Goal: Transaction & Acquisition: Purchase product/service

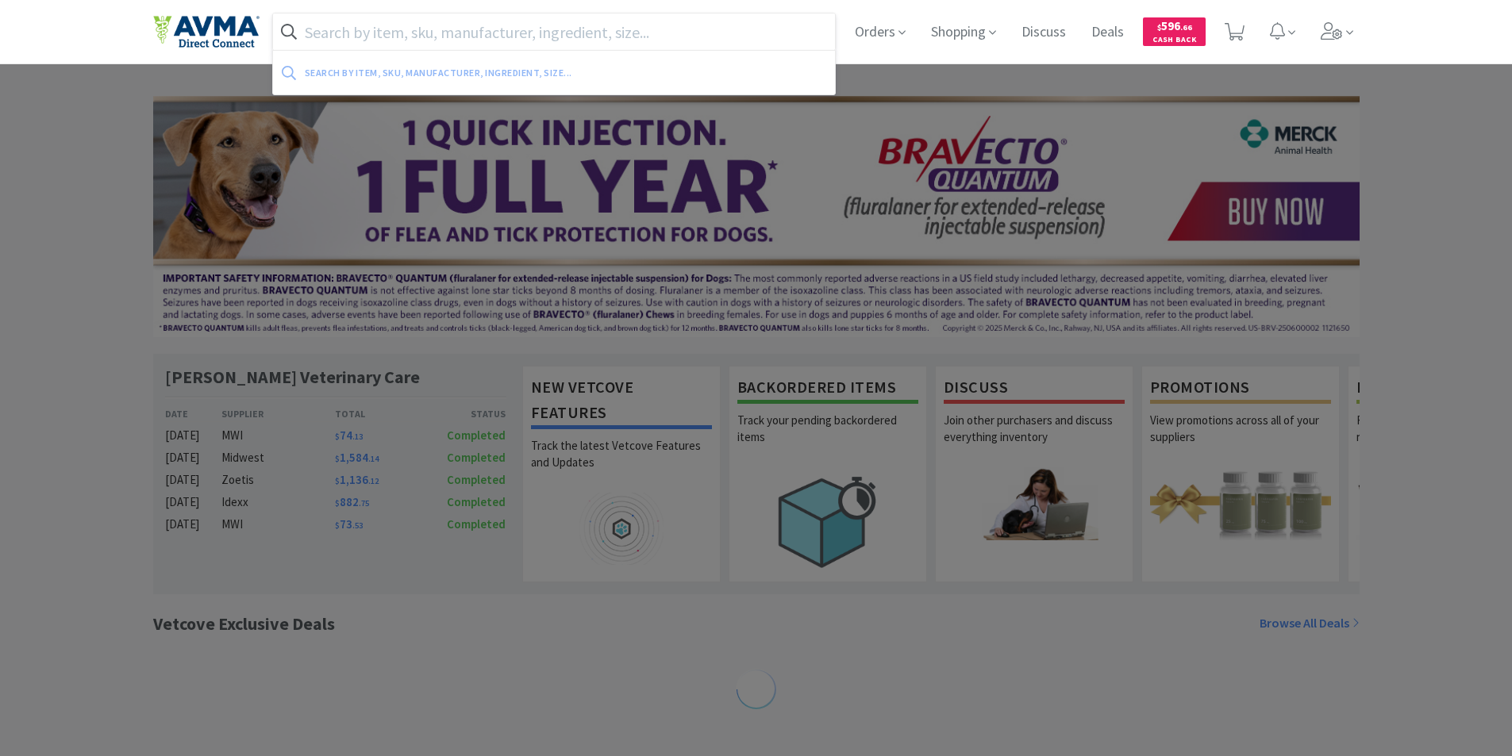
click at [507, 25] on input "text" at bounding box center [554, 31] width 563 height 37
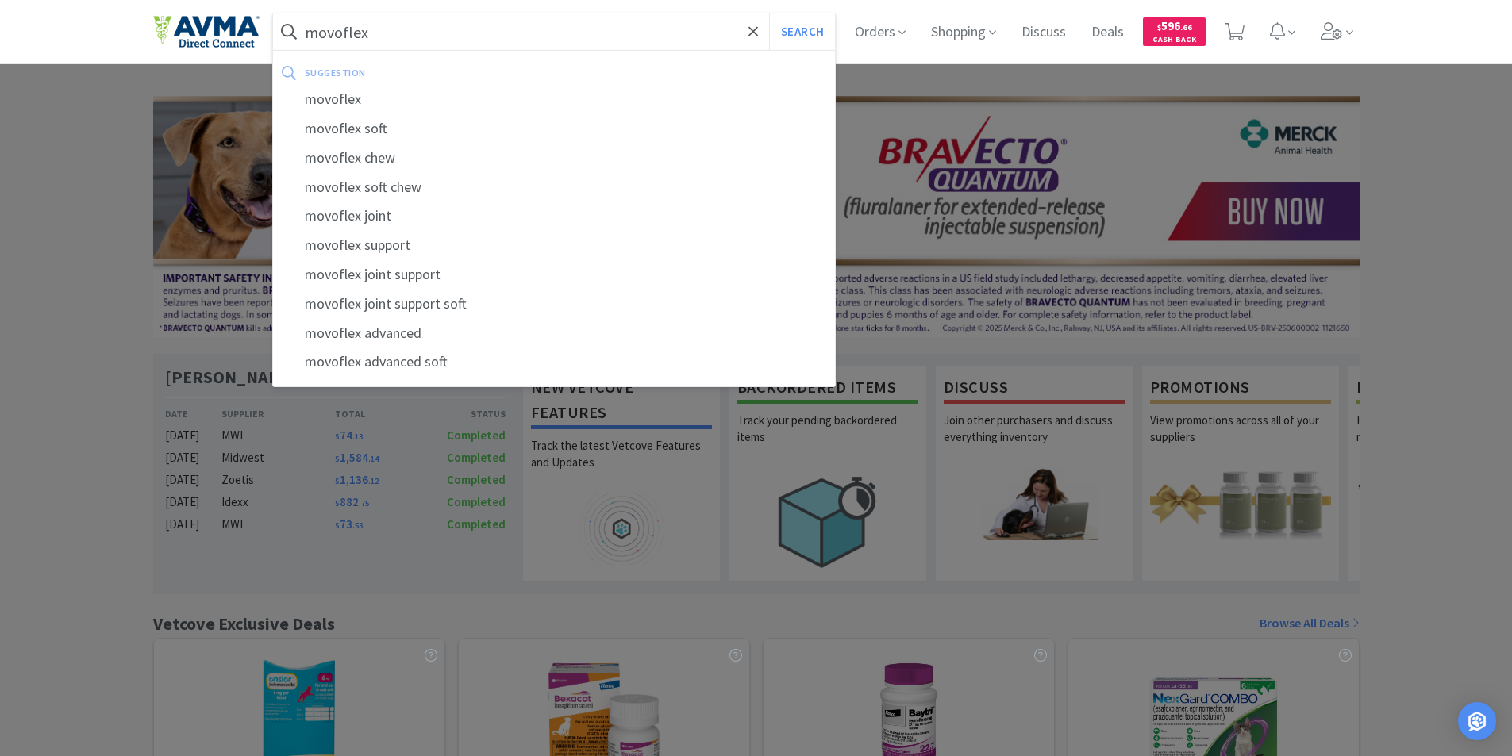
type input "movoflex"
click at [769, 13] on button "Search" at bounding box center [802, 31] width 66 height 37
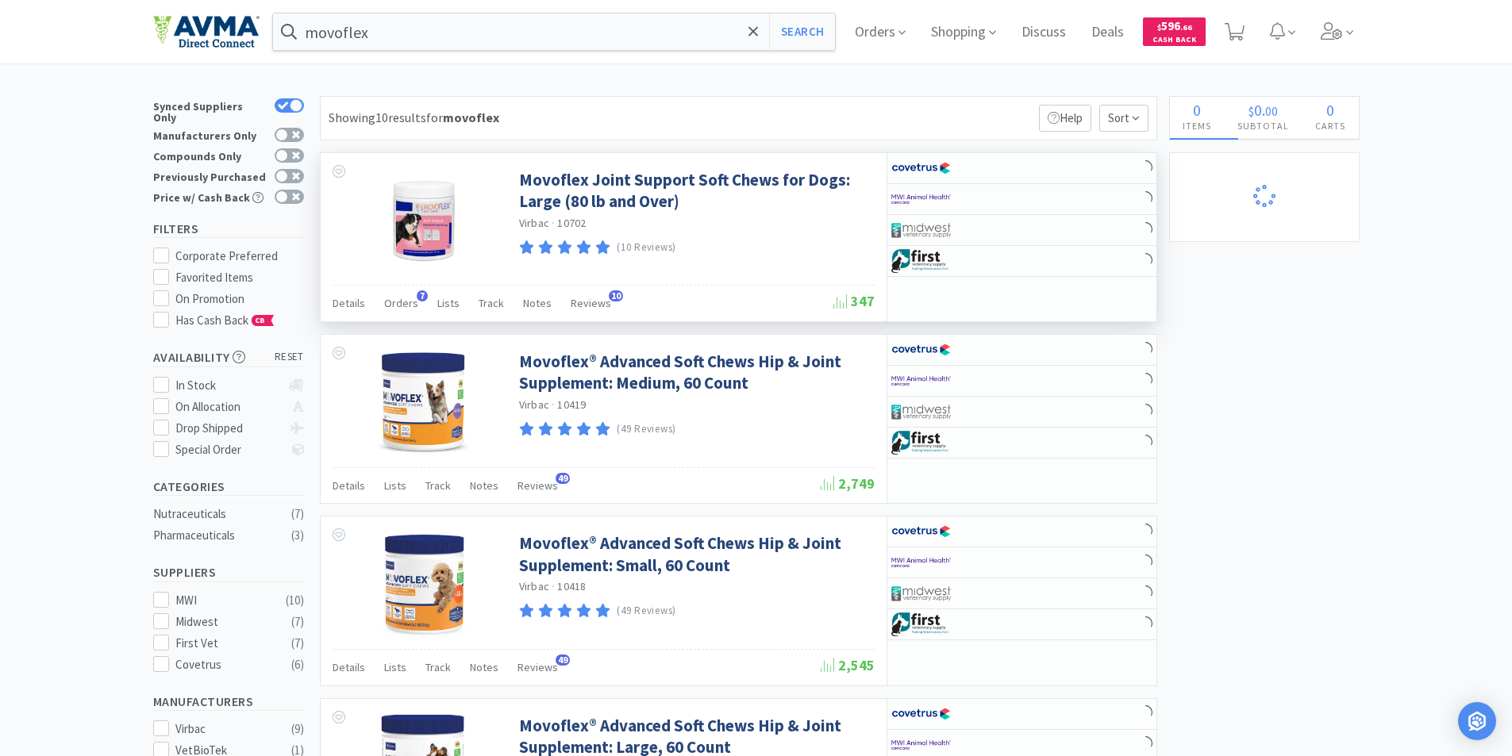
select select "3"
select select "1"
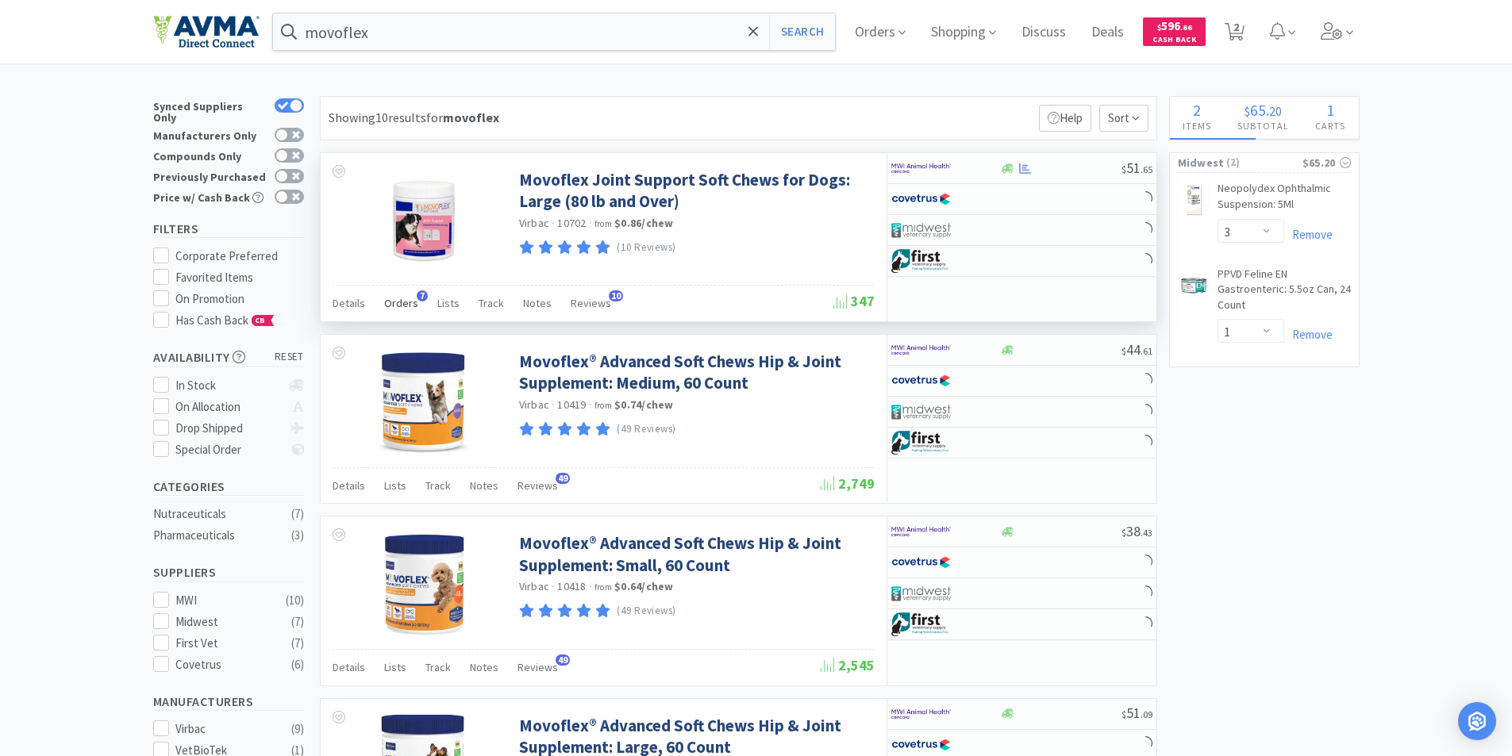
select select "1"
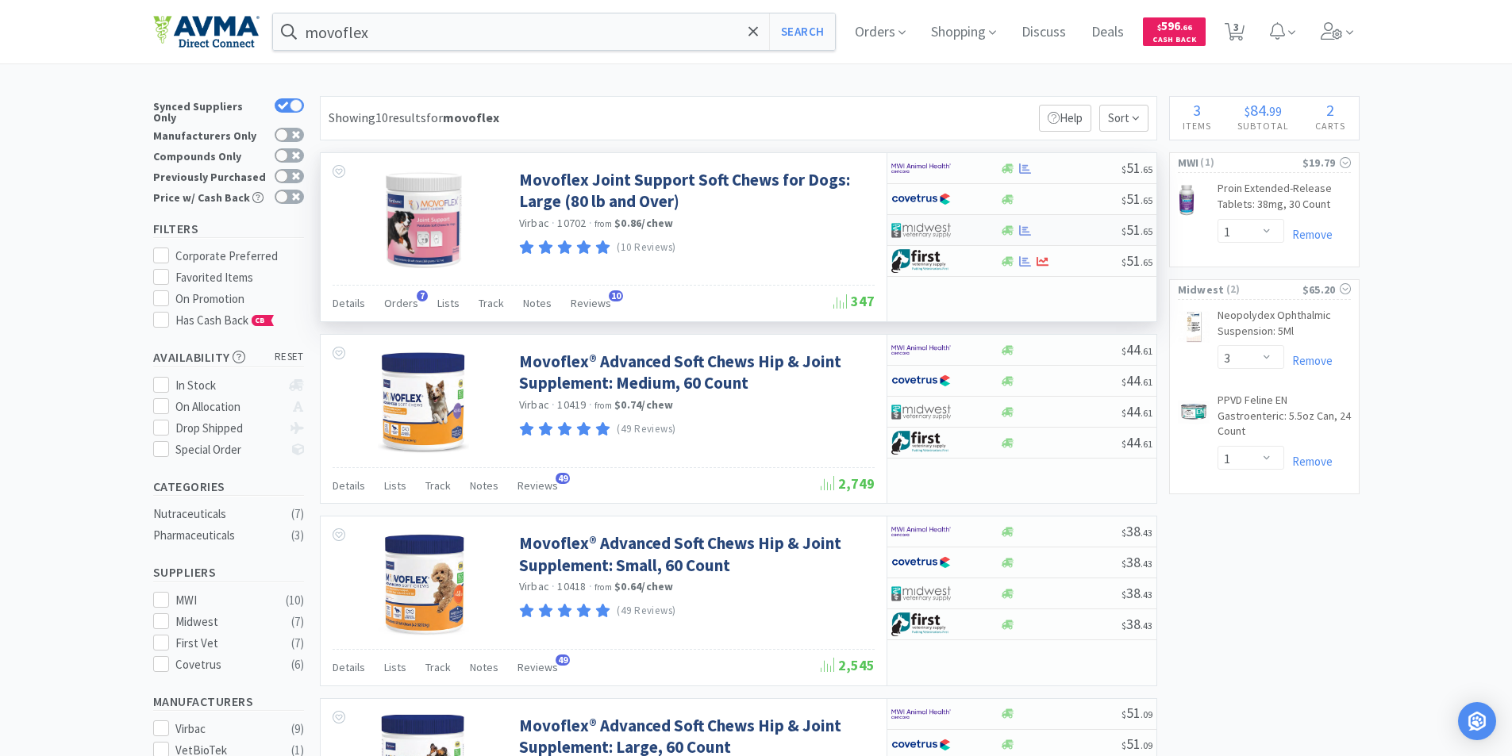
click at [1086, 233] on div at bounding box center [1060, 231] width 121 height 12
select select "1"
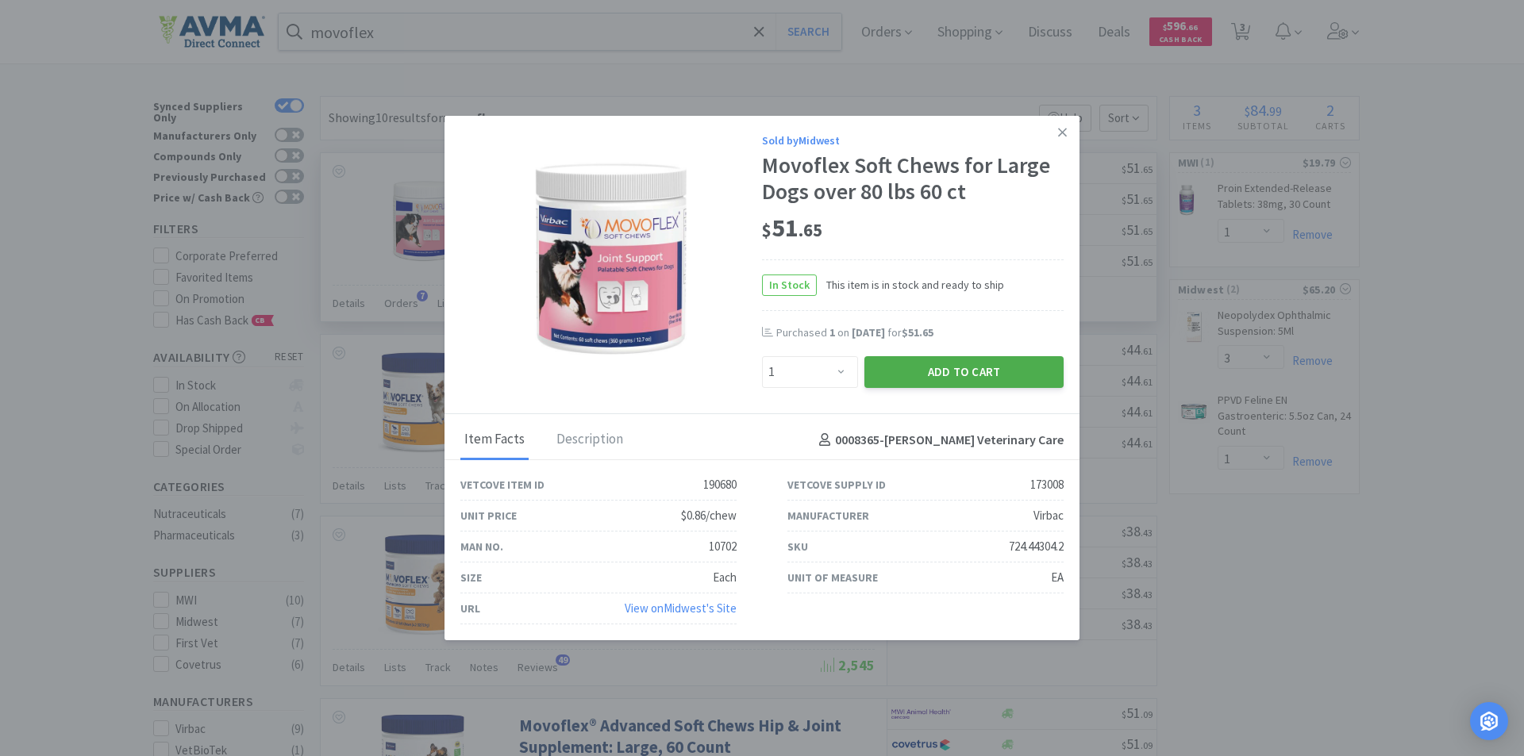
click at [952, 378] on button "Add to Cart" at bounding box center [963, 372] width 199 height 32
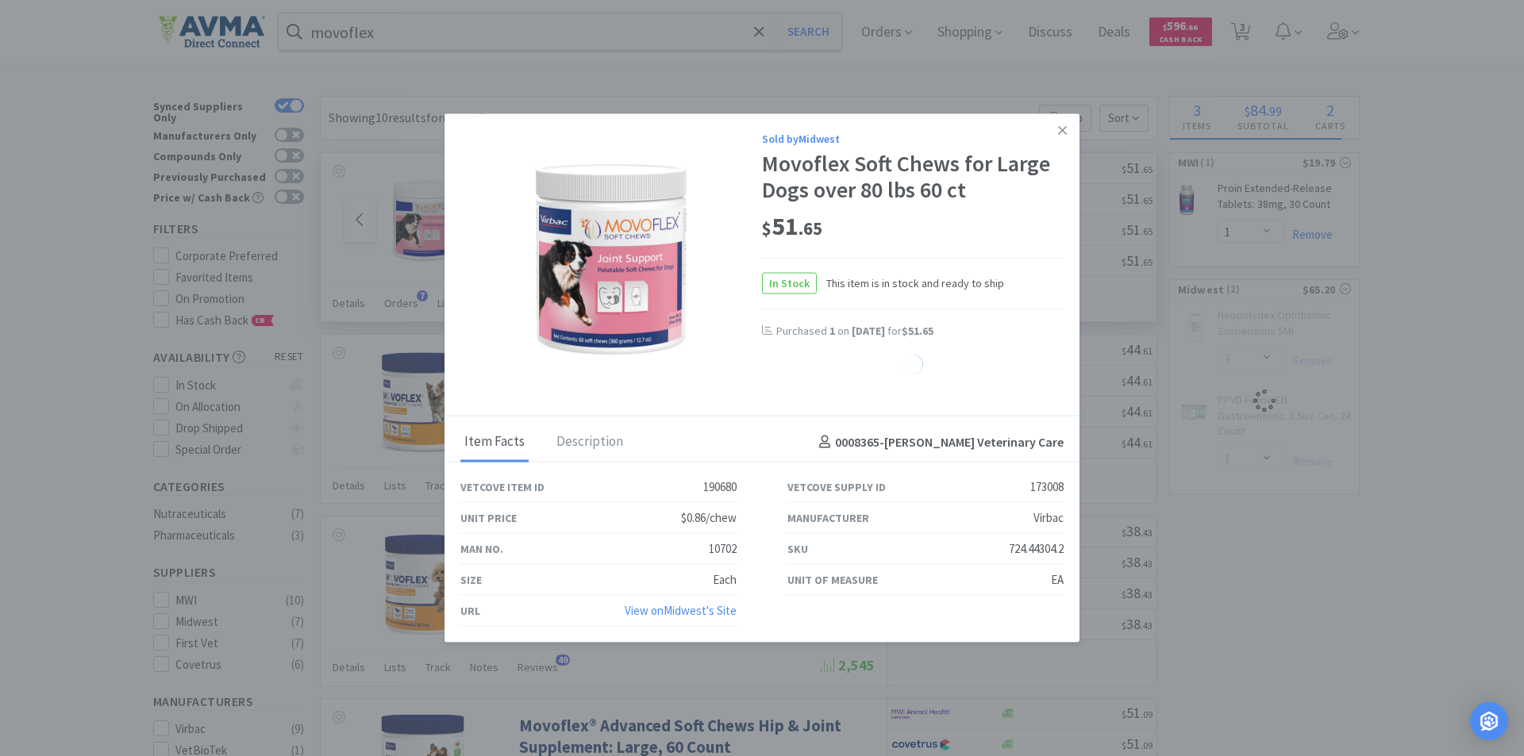
select select "1"
select select "3"
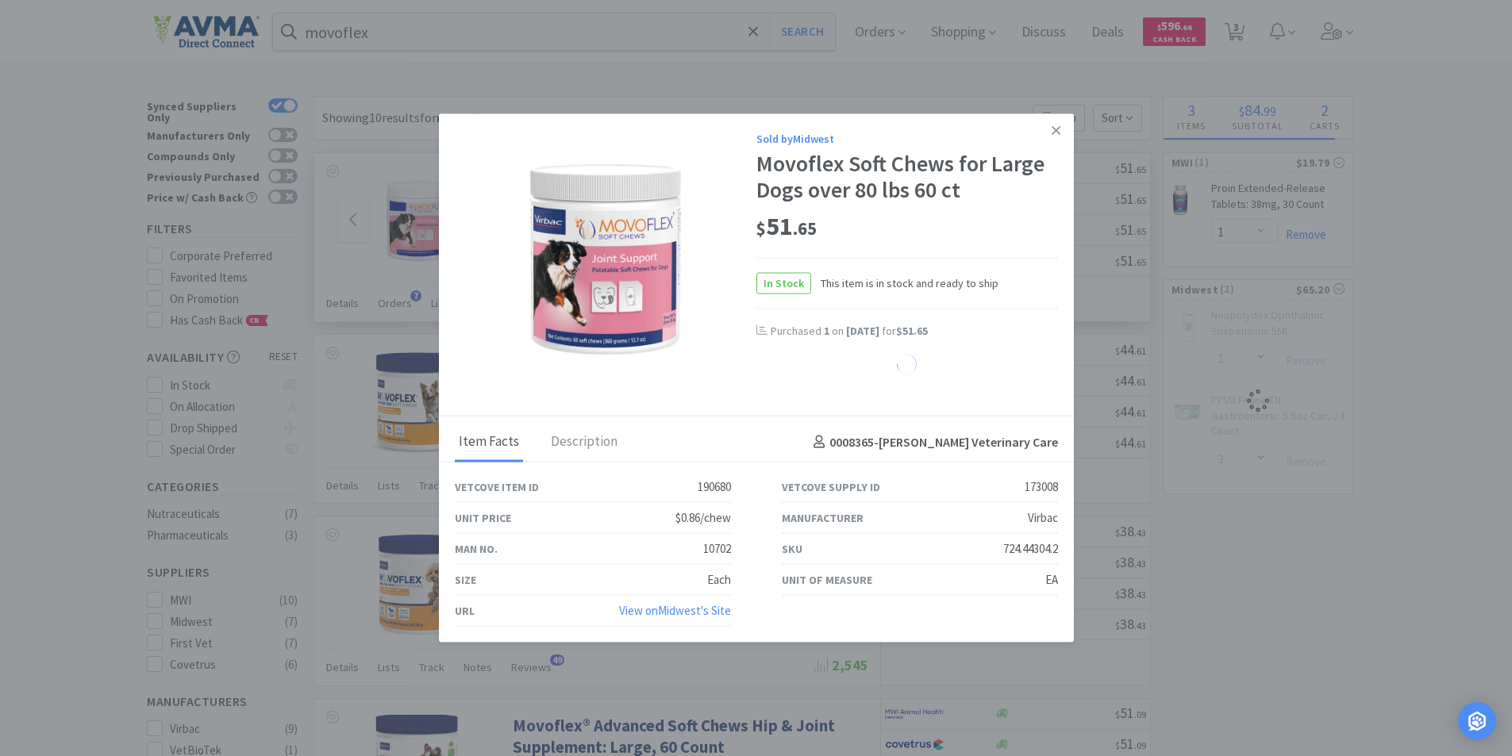
select select "1"
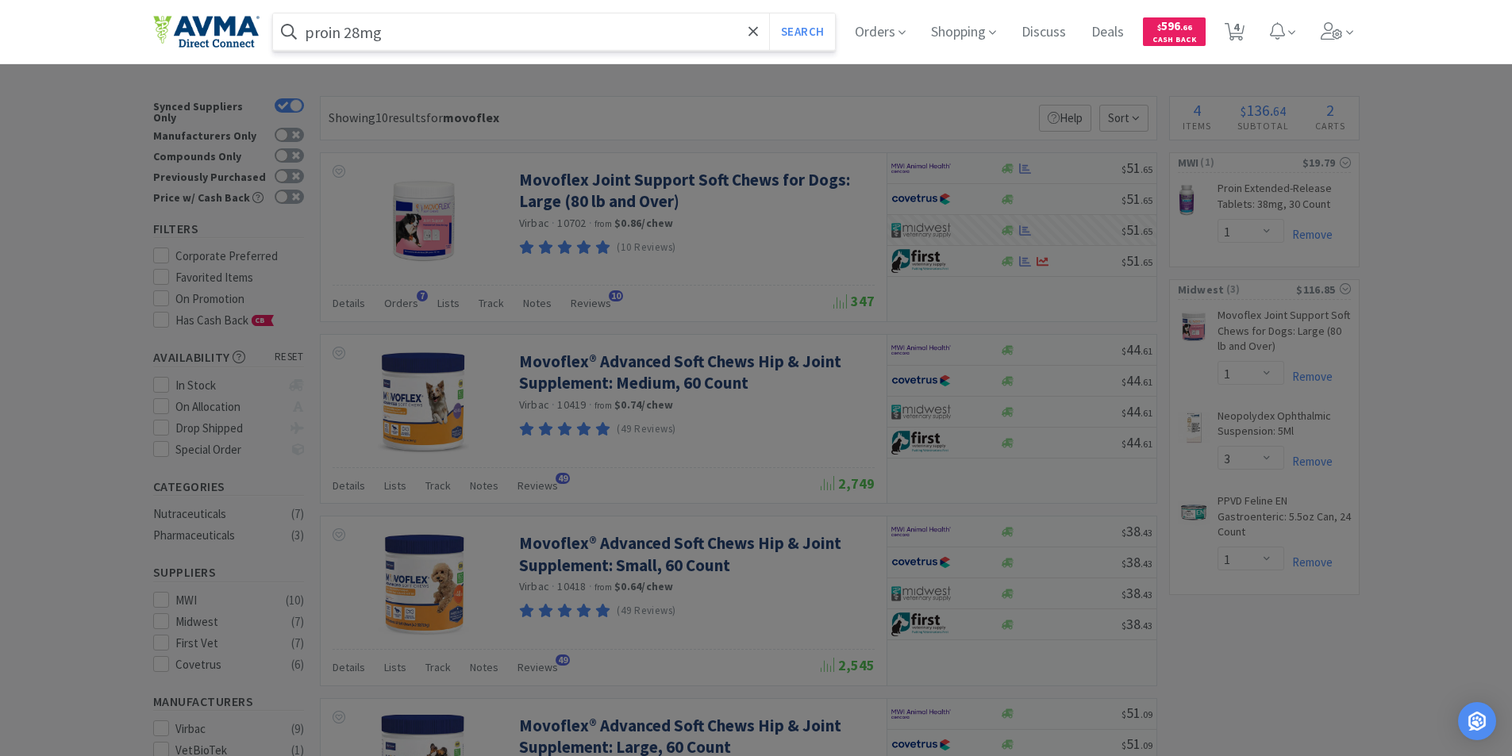
type input "proin 28mg"
click at [769, 13] on button "Search" at bounding box center [802, 31] width 66 height 37
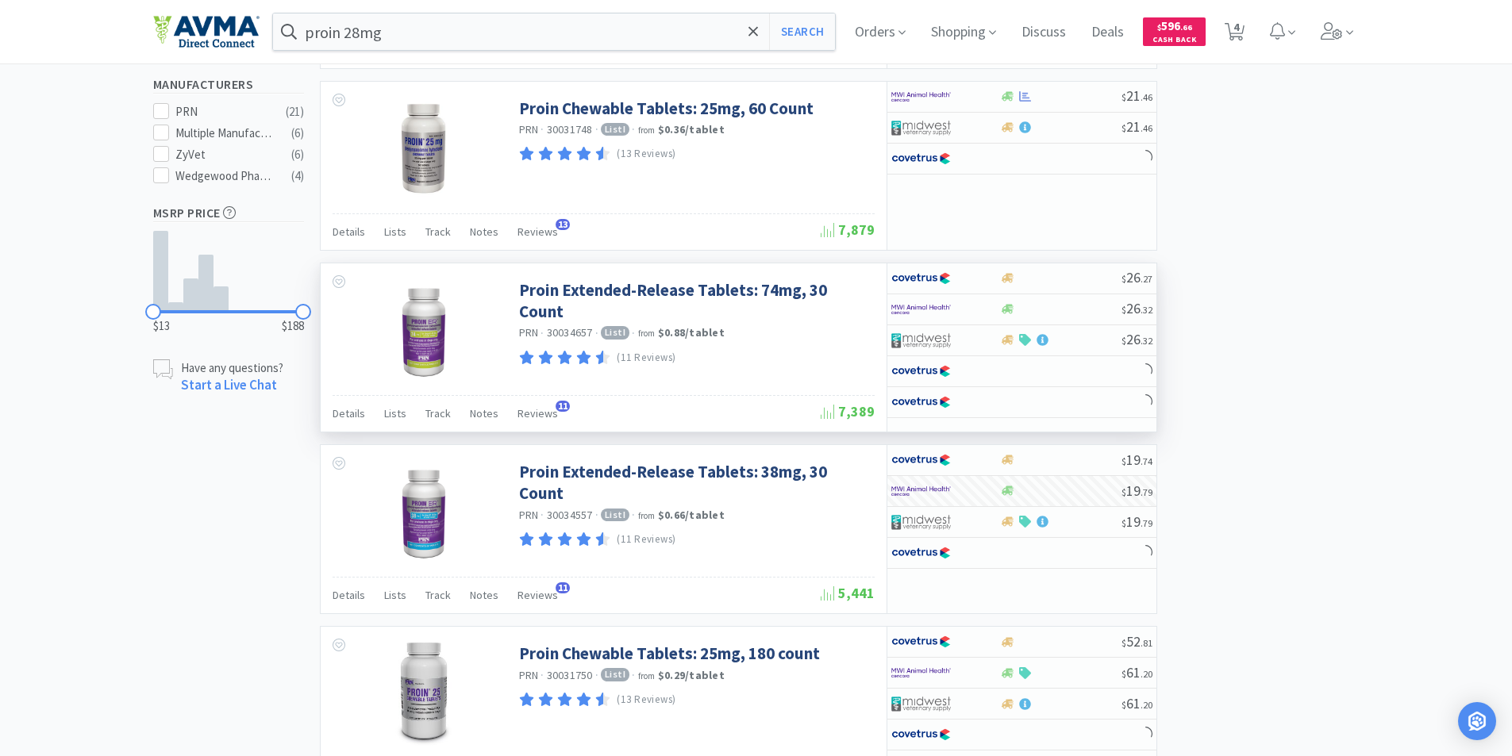
scroll to position [635, 0]
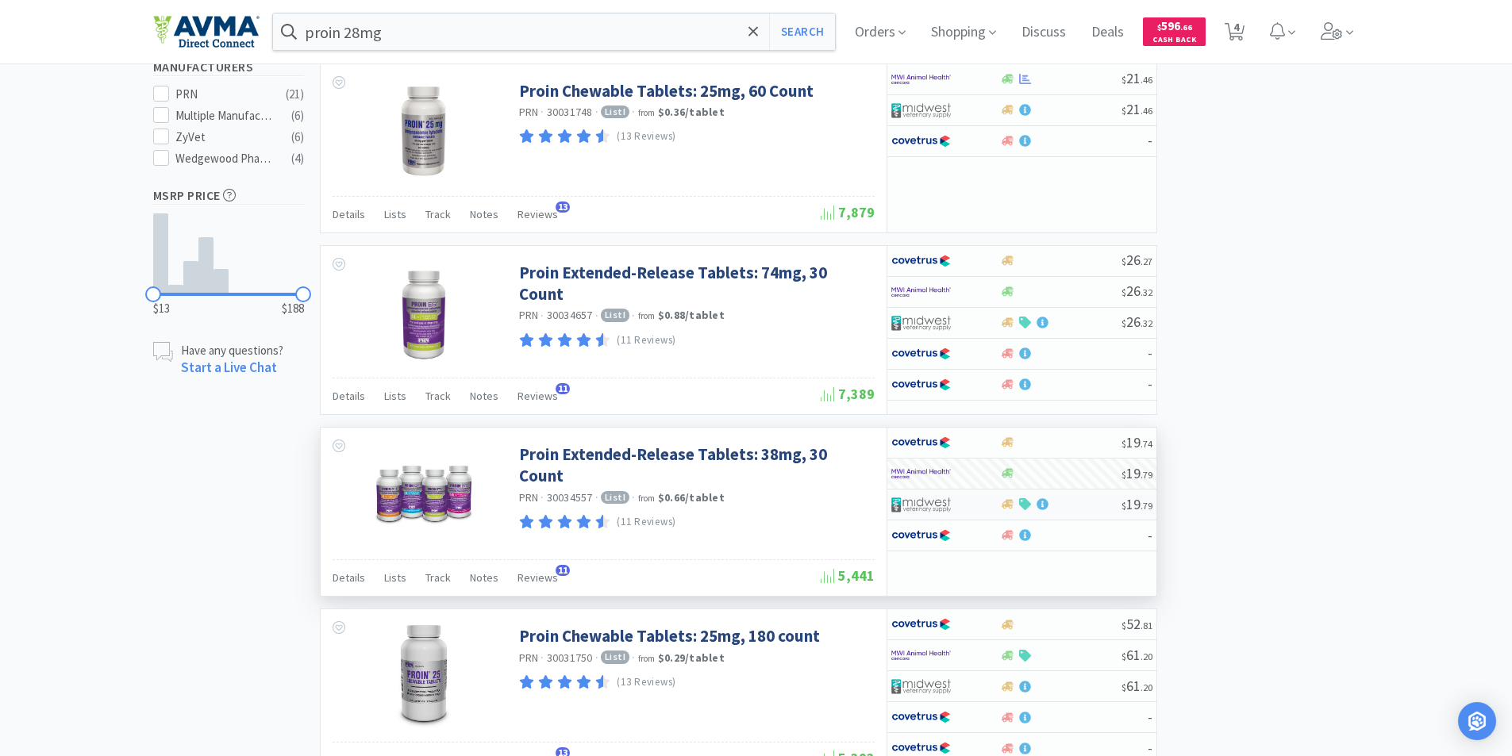
click at [1092, 507] on div at bounding box center [1060, 504] width 121 height 12
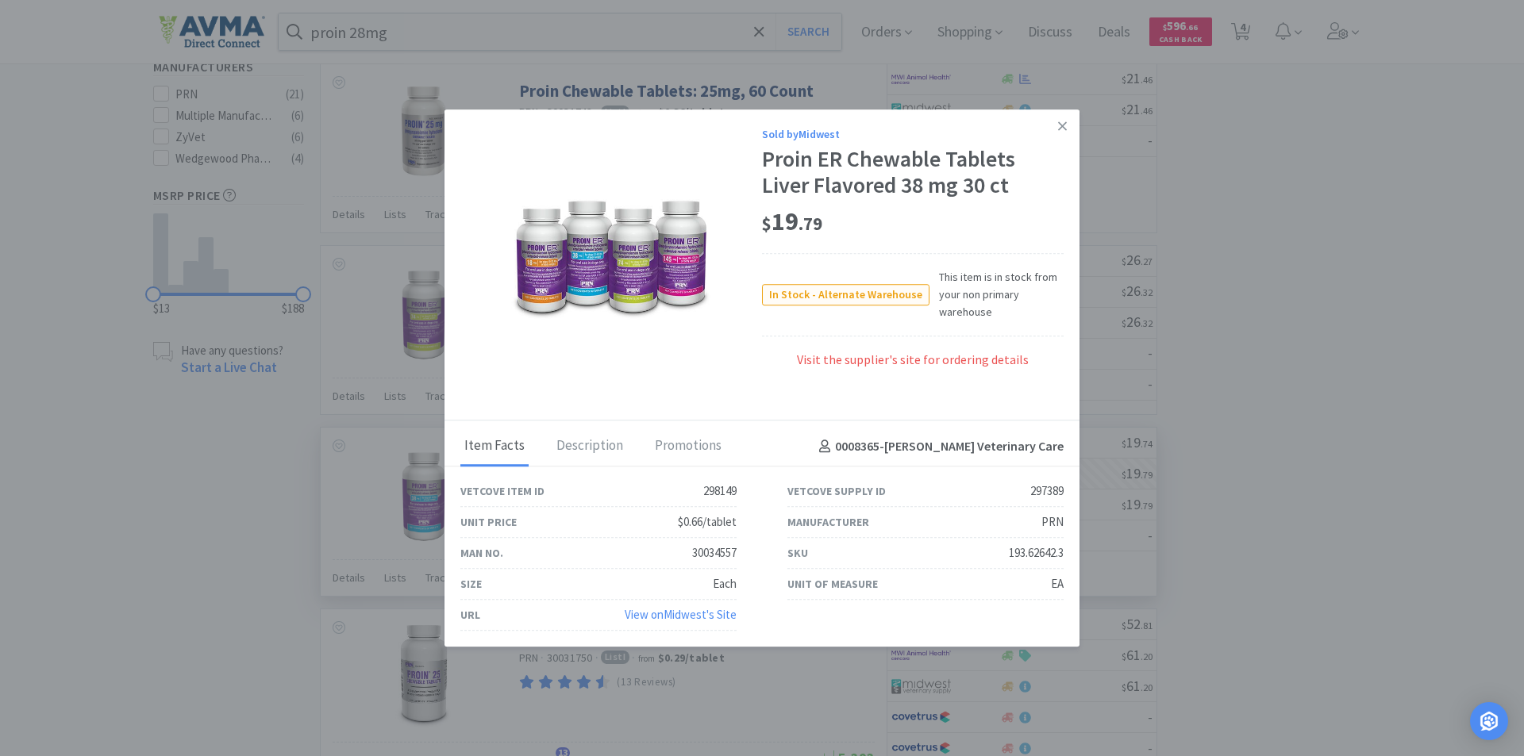
click at [863, 294] on span "In Stock - Alternate Warehouse" at bounding box center [846, 295] width 166 height 20
click at [1063, 125] on icon at bounding box center [1062, 125] width 9 height 9
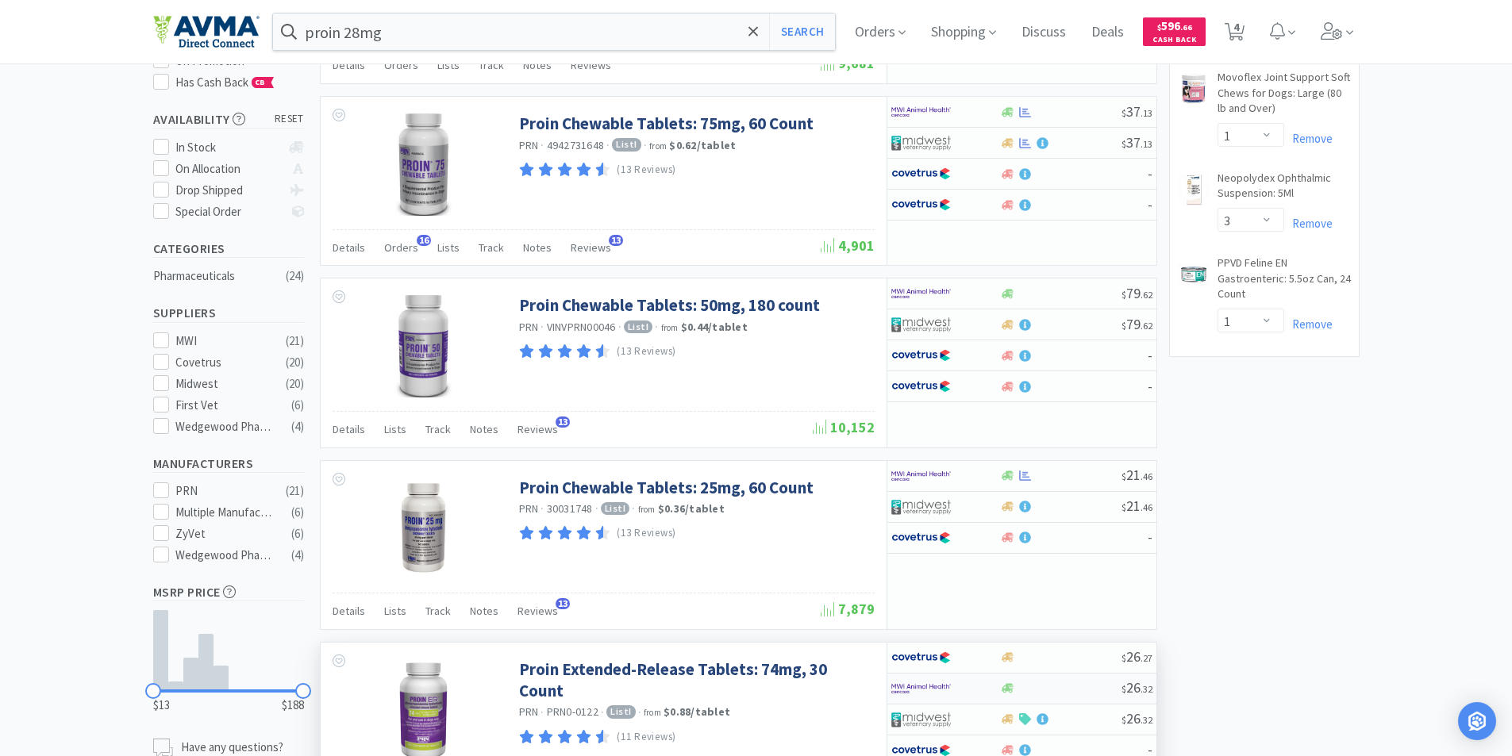
scroll to position [0, 0]
